Goal: Participate in discussion: Engage in conversation with other users on a specific topic

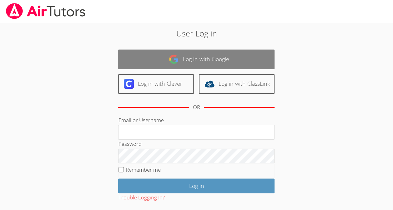
click at [235, 57] on link "Log in with Google" at bounding box center [196, 60] width 156 height 20
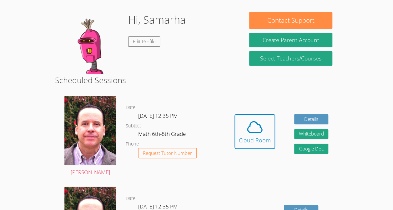
scroll to position [92, 0]
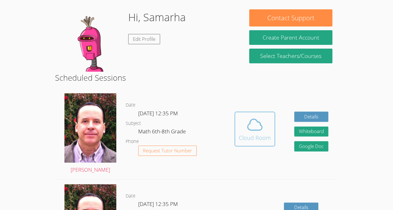
click at [253, 128] on icon at bounding box center [254, 124] width 17 height 17
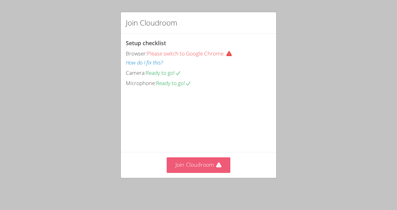
click at [210, 171] on button "Join Cloudroom" at bounding box center [199, 165] width 64 height 15
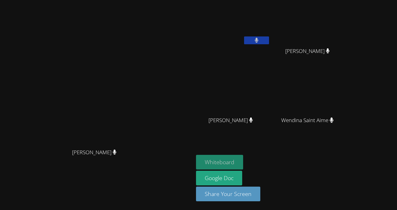
click at [243, 162] on button "Whiteboard" at bounding box center [219, 162] width 47 height 15
click at [269, 40] on button at bounding box center [256, 41] width 25 height 8
click at [260, 42] on icon at bounding box center [256, 40] width 7 height 5
click at [144, 69] on video at bounding box center [97, 93] width 94 height 106
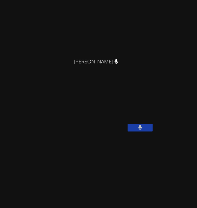
scroll to position [56, 0]
click at [140, 130] on icon at bounding box center [140, 126] width 4 height 5
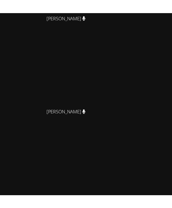
scroll to position [279, 0]
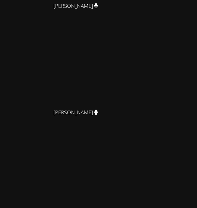
drag, startPoint x: 0, startPoint y: 56, endPoint x: 140, endPoint y: 52, distance: 139.6
click at [140, 52] on aside "Samarha Ilerand Kevin Velasquez Kevin Velasquez Iris Garcia-Agustin Iris Garcia…" at bounding box center [78, 72] width 156 height 427
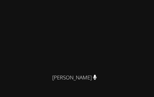
scroll to position [16, 0]
click at [38, 78] on div "[PERSON_NAME]" at bounding box center [76, 77] width 149 height 14
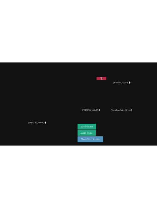
scroll to position [0, 0]
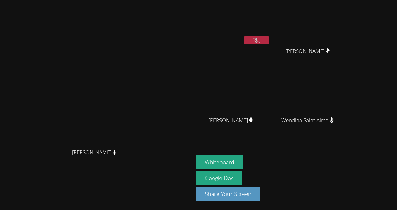
drag, startPoint x: 0, startPoint y: 103, endPoint x: 217, endPoint y: 17, distance: 233.0
click at [194, 17] on main "Frank Burmann Frank Burmann" at bounding box center [97, 105] width 194 height 210
drag, startPoint x: 0, startPoint y: 195, endPoint x: 148, endPoint y: 141, distance: 157.1
click at [148, 141] on main "Frank Burmann Frank Burmann" at bounding box center [97, 105] width 194 height 210
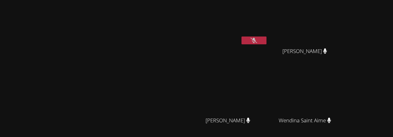
drag, startPoint x: 334, startPoint y: 16, endPoint x: 247, endPoint y: 52, distance: 94.1
click at [247, 52] on div "Samarha Ilerand Kevin Velasquez Kevin Velasquez Iris Garcia-Agustin Iris Garcia…" at bounding box center [268, 70] width 151 height 136
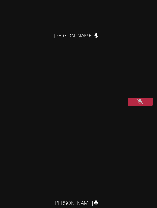
scroll to position [59, 0]
click at [137, 104] on icon at bounding box center [139, 101] width 7 height 5
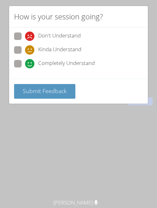
click at [25, 68] on span at bounding box center [25, 68] width 0 height 0
click at [25, 62] on input "Completely Understand" at bounding box center [27, 62] width 5 height 5
radio input "true"
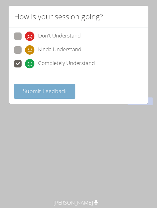
click at [33, 87] on span "Submit Feedback" at bounding box center [45, 90] width 44 height 7
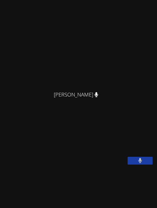
scroll to position [5, 0]
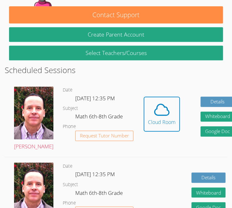
scroll to position [194, 0]
